Goal: Navigation & Orientation: Locate item on page

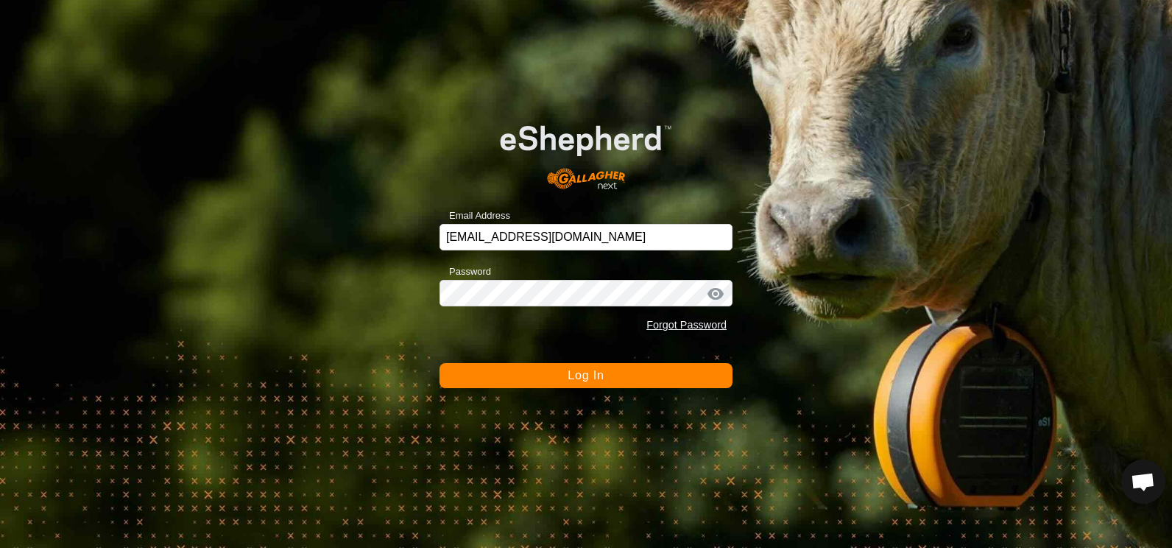
click at [582, 375] on span "Log In" at bounding box center [586, 375] width 36 height 13
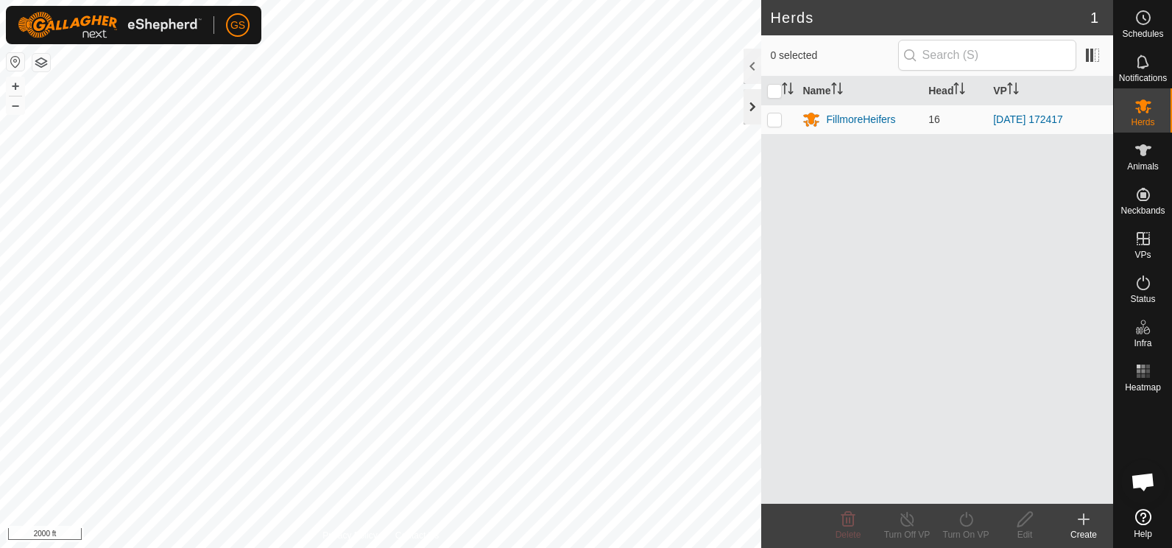
click at [748, 107] on div at bounding box center [753, 106] width 18 height 35
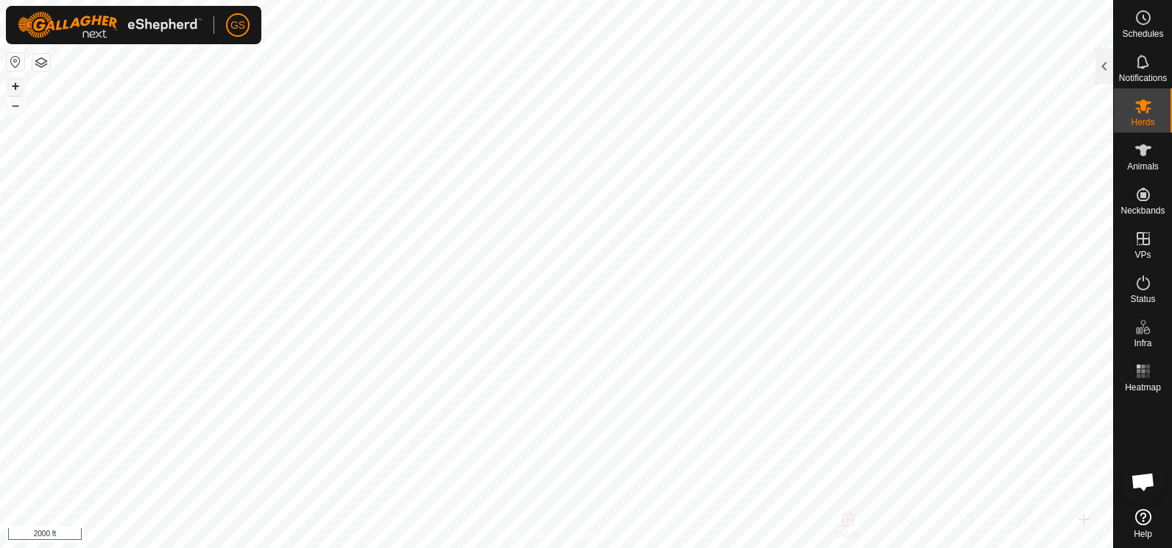
click at [11, 80] on button "+" at bounding box center [16, 86] width 18 height 18
click at [14, 84] on button "+" at bounding box center [16, 86] width 18 height 18
click at [17, 88] on button "+" at bounding box center [16, 86] width 18 height 18
click at [16, 82] on button "+" at bounding box center [16, 86] width 18 height 18
click at [18, 90] on button "+" at bounding box center [16, 86] width 18 height 18
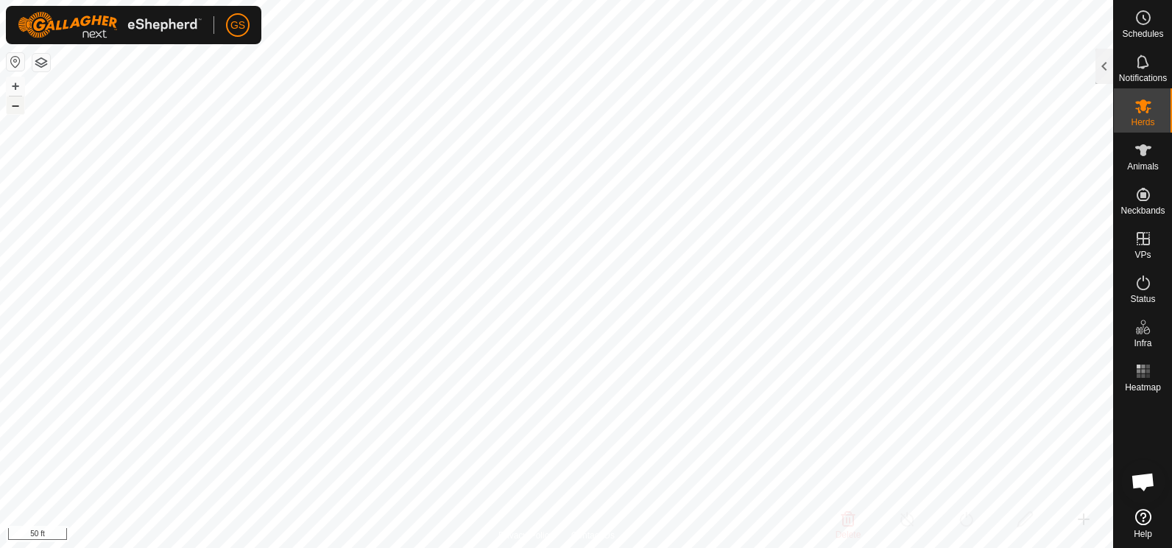
click at [15, 108] on button "–" at bounding box center [16, 105] width 18 height 18
click at [15, 109] on button "–" at bounding box center [16, 105] width 18 height 18
click at [15, 87] on button "+" at bounding box center [16, 86] width 18 height 18
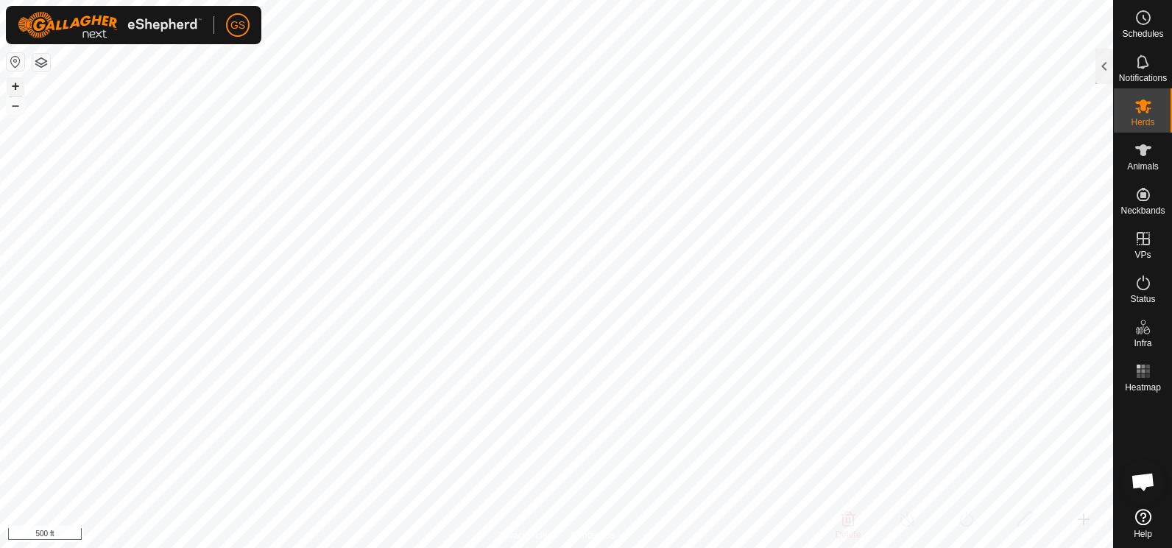
click at [21, 85] on button "+" at bounding box center [16, 86] width 18 height 18
click at [15, 88] on button "+" at bounding box center [16, 86] width 18 height 18
click at [15, 87] on button "+" at bounding box center [16, 86] width 18 height 18
click at [18, 108] on button "–" at bounding box center [16, 105] width 18 height 18
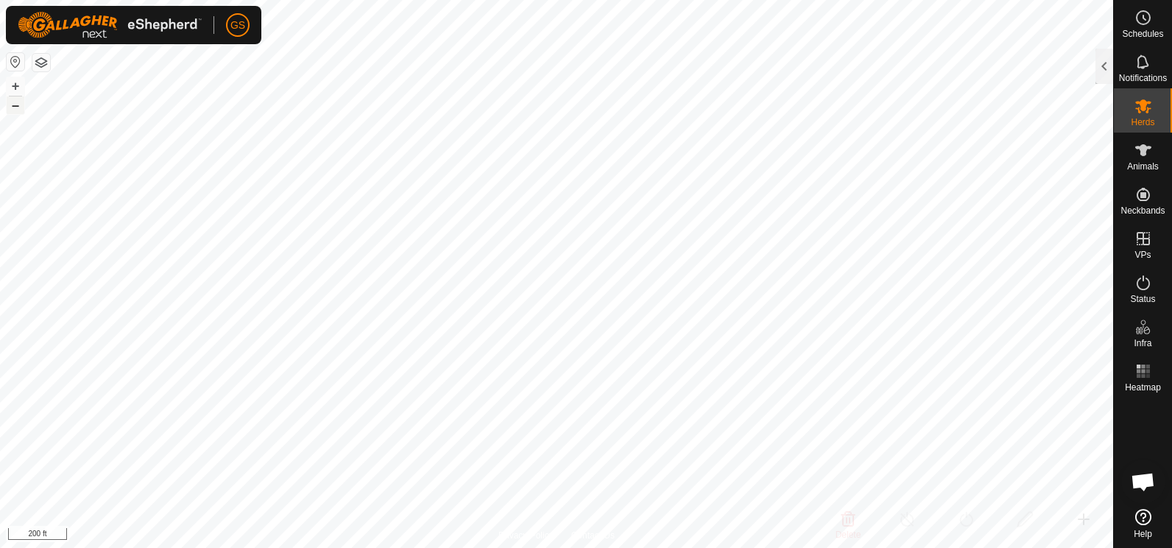
click at [18, 108] on button "–" at bounding box center [16, 105] width 18 height 18
click at [14, 87] on button "+" at bounding box center [16, 86] width 18 height 18
click at [15, 110] on button "–" at bounding box center [16, 105] width 18 height 18
